Goal: Task Accomplishment & Management: Complete application form

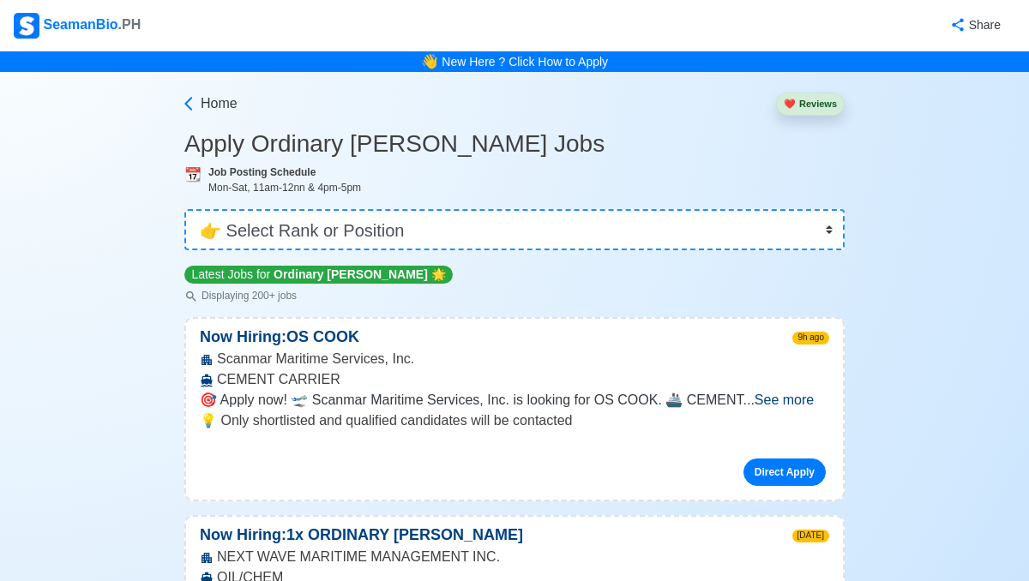
select select "Ordinary [PERSON_NAME]"
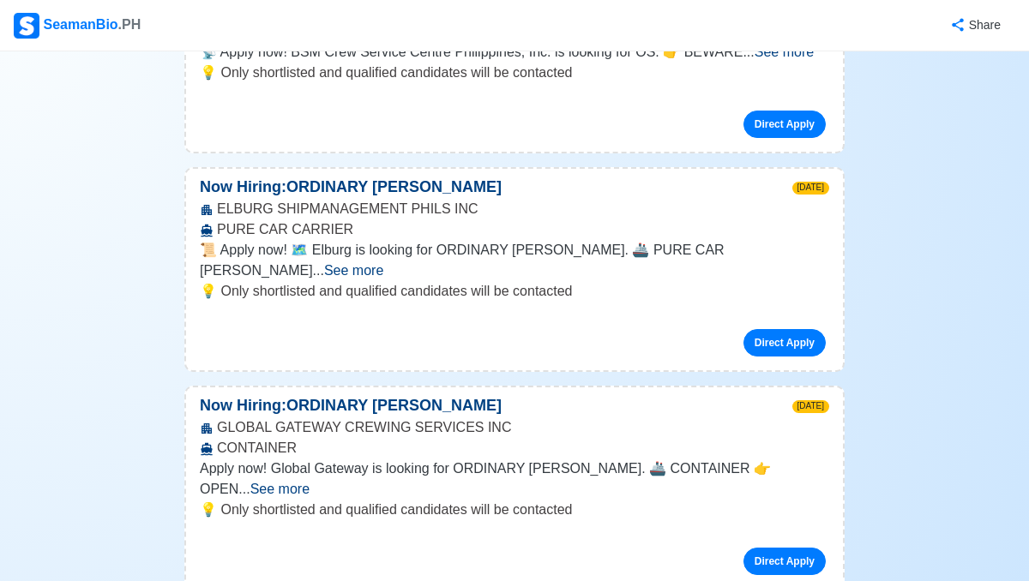
scroll to position [2165, 0]
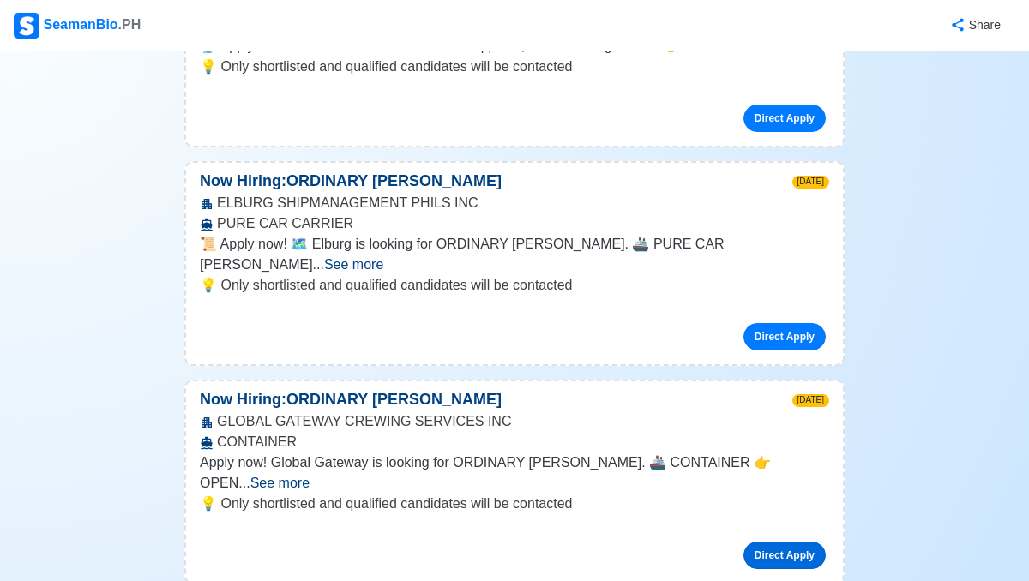
click at [820, 542] on link "Direct Apply" at bounding box center [784, 555] width 82 height 27
click at [813, 542] on link "Direct Apply" at bounding box center [784, 555] width 82 height 27
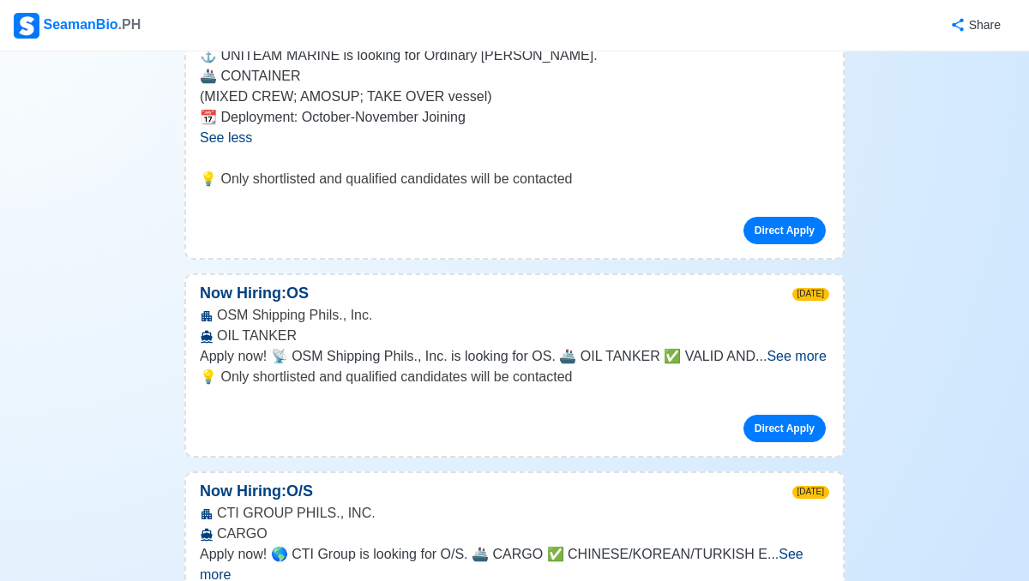
scroll to position [0, 0]
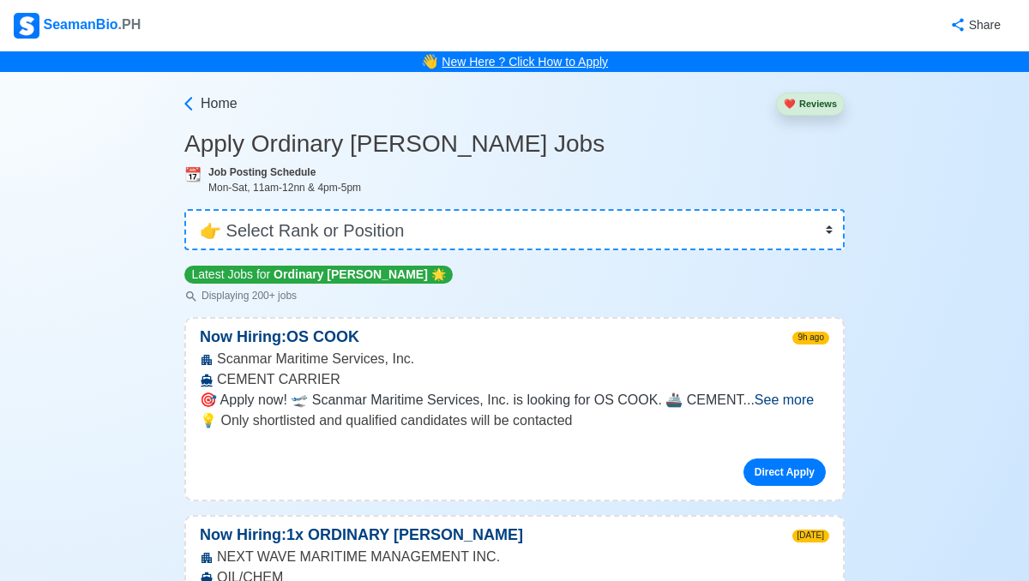
click at [547, 61] on link "New Here ? Click How to Apply" at bounding box center [525, 62] width 166 height 14
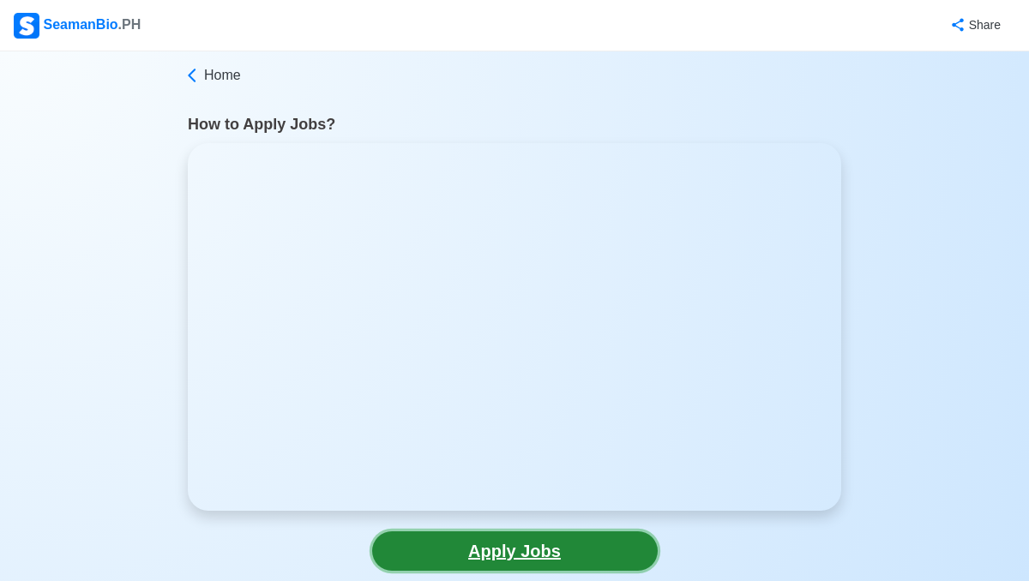
click at [439, 558] on link "Apply Jobs" at bounding box center [514, 551] width 285 height 39
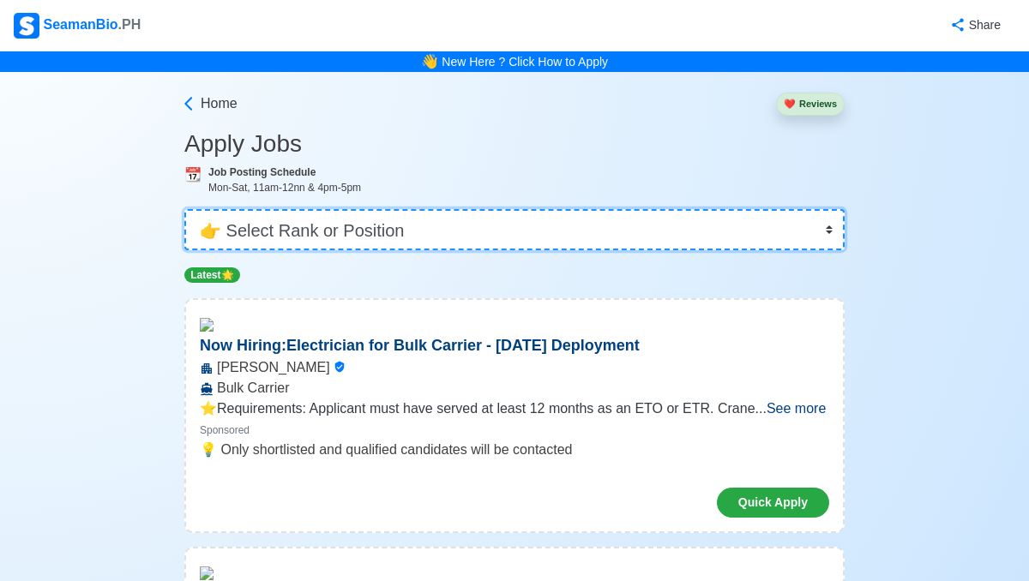
click at [455, 227] on select "👉 Select Rank or Position Master Chief Officer 2nd Officer 3rd Officer Junior O…" at bounding box center [514, 229] width 660 height 41
select select "Ordinary [PERSON_NAME]"
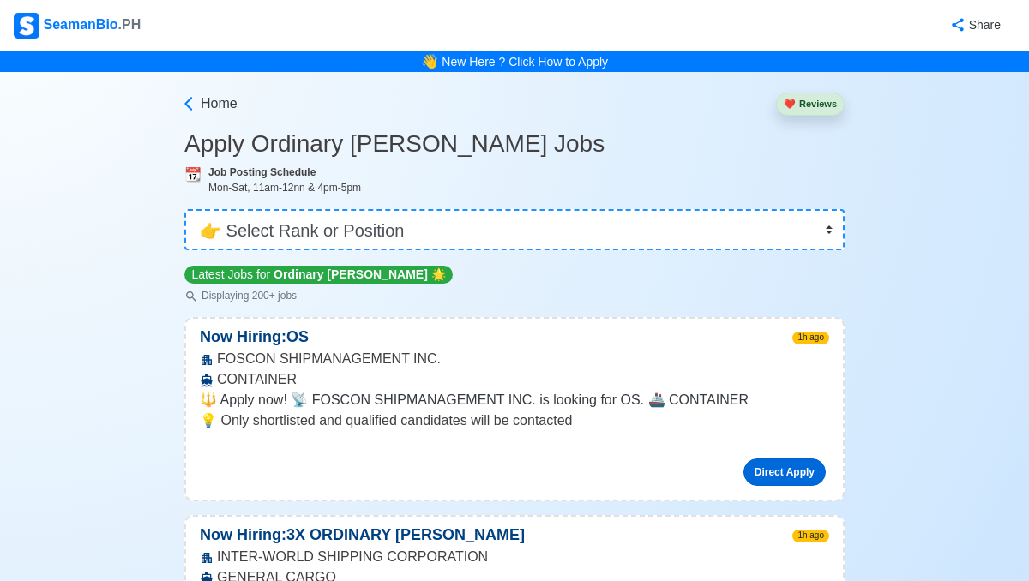
click at [759, 476] on link "Direct Apply" at bounding box center [784, 472] width 82 height 27
